Goal: Task Accomplishment & Management: Manage account settings

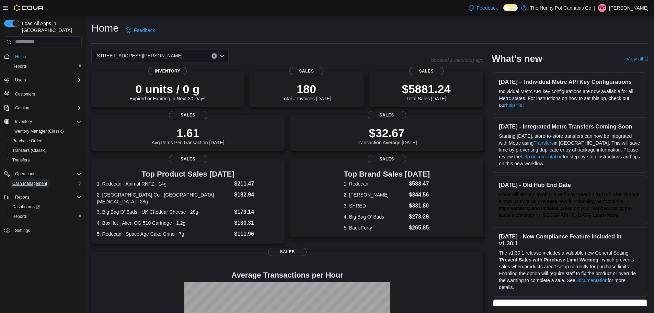
click at [29, 181] on span "Cash Management" at bounding box center [29, 183] width 35 height 5
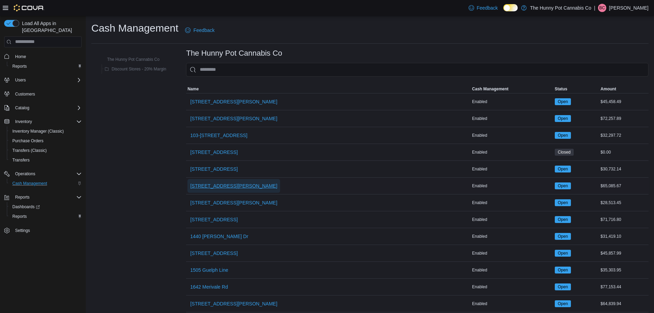
click at [212, 183] on span "121 Clarence Street" at bounding box center [233, 185] width 87 height 7
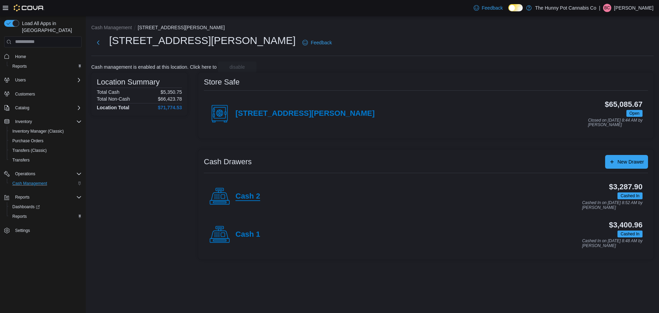
click at [240, 194] on h4 "Cash 2" at bounding box center [247, 196] width 25 height 9
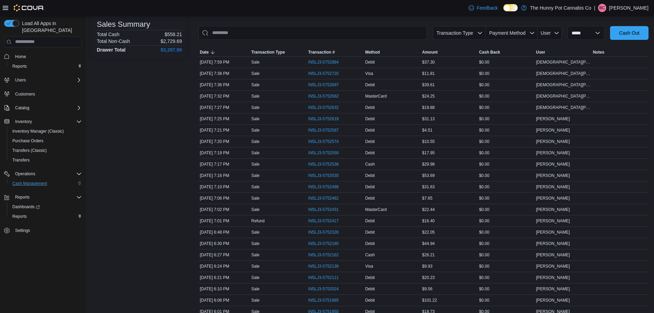
scroll to position [103, 0]
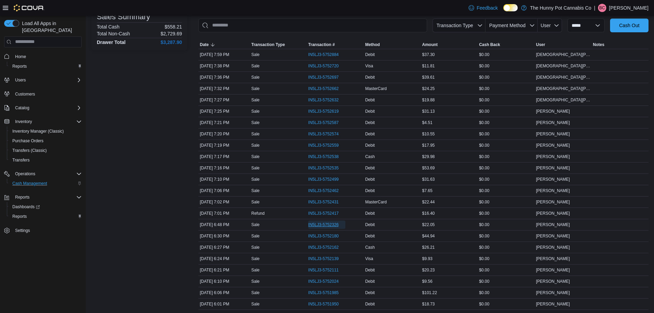
click at [337, 225] on span "IN5LJ3-5752326" at bounding box center [323, 224] width 31 height 5
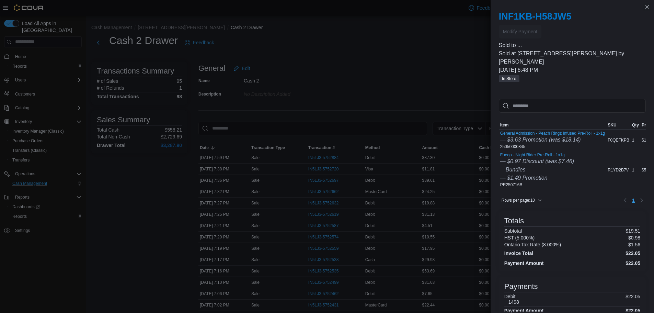
scroll to position [0, 0]
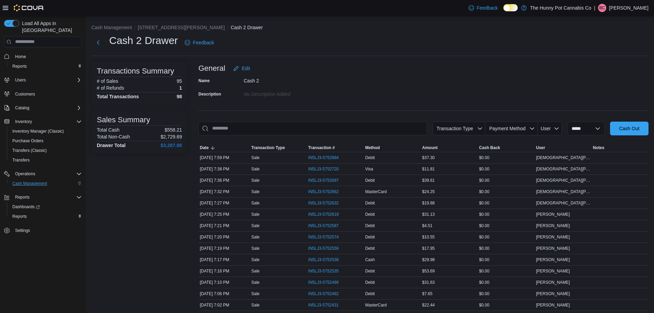
click at [644, 8] on p "Brody Chabot" at bounding box center [628, 8] width 39 height 8
click at [604, 70] on span "Sign Out" at bounding box center [604, 67] width 19 height 7
